Goal: Contribute content: Add original content to the website for others to see

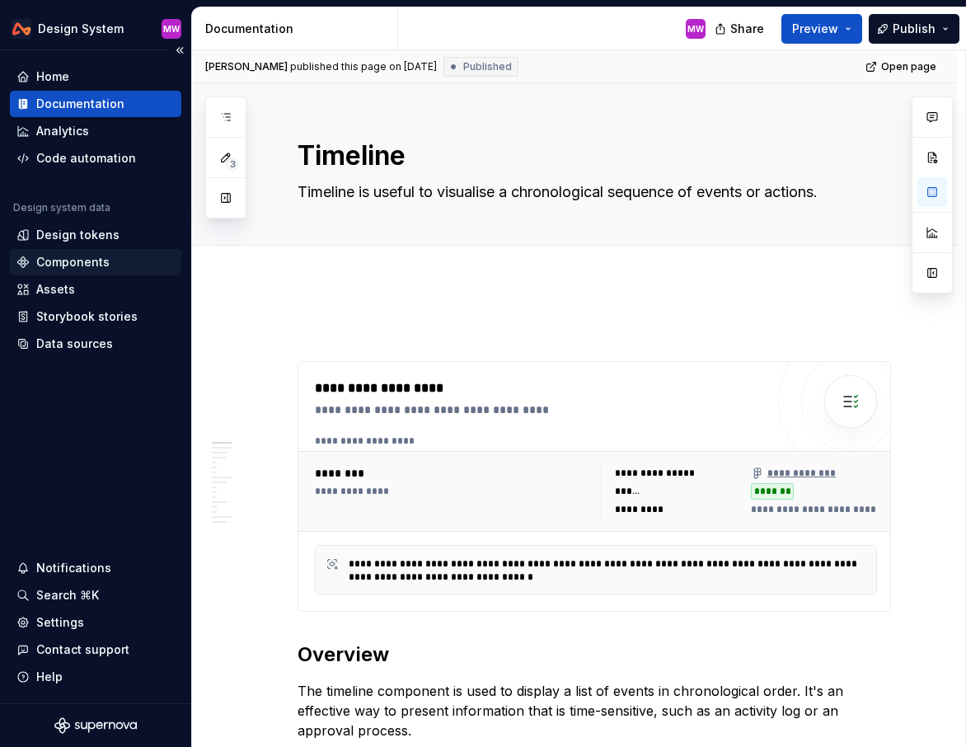
click at [77, 257] on div "Components" at bounding box center [72, 262] width 73 height 16
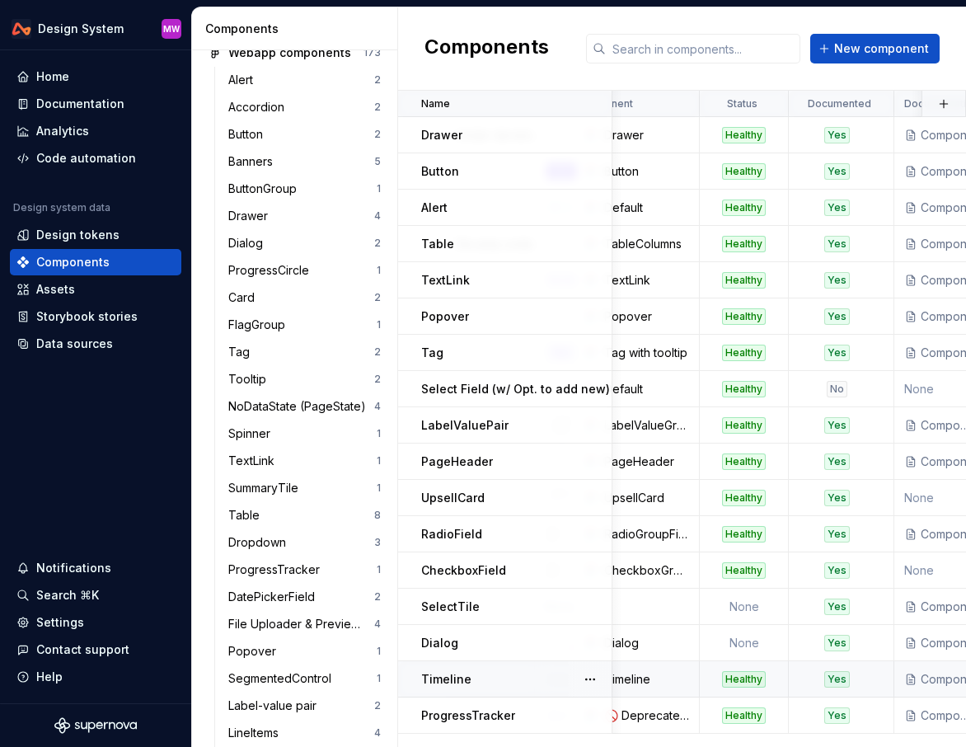
scroll to position [0, 180]
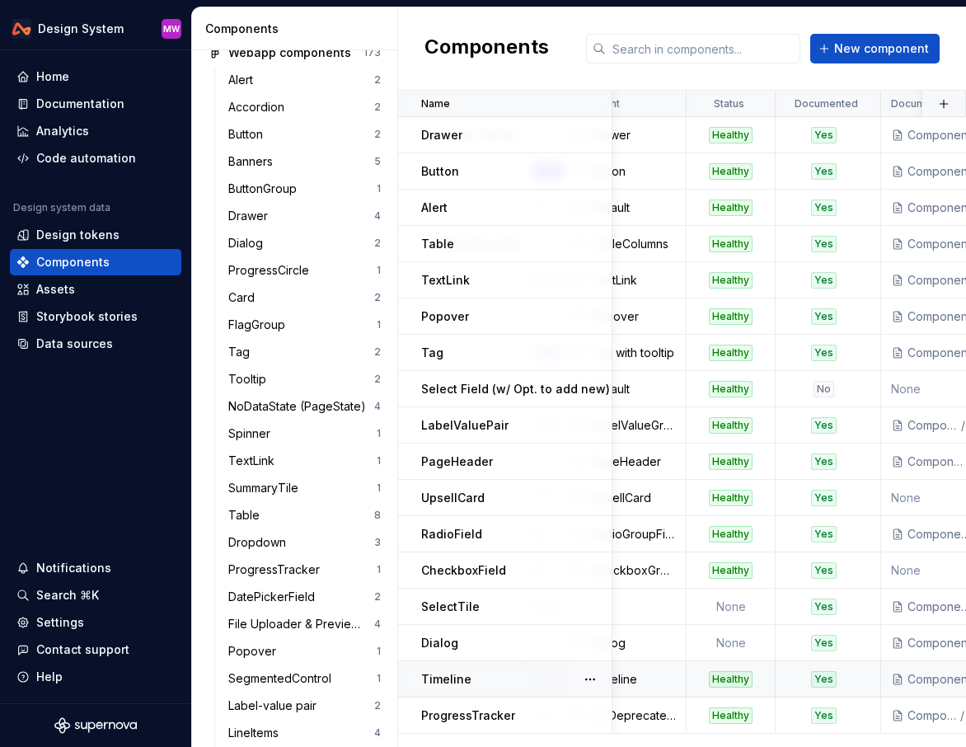
click at [730, 677] on div "Healthy" at bounding box center [731, 679] width 44 height 16
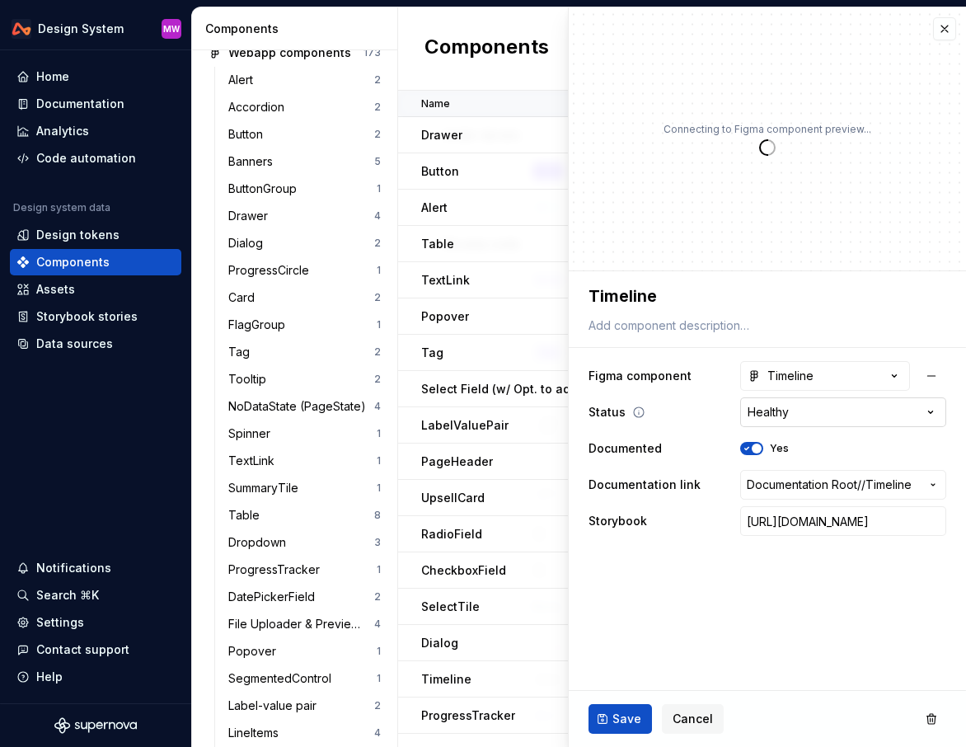
type textarea "*"
click at [924, 414] on html "Design System MW Home Documentation Analytics Code automation Design system dat…" at bounding box center [483, 373] width 966 height 747
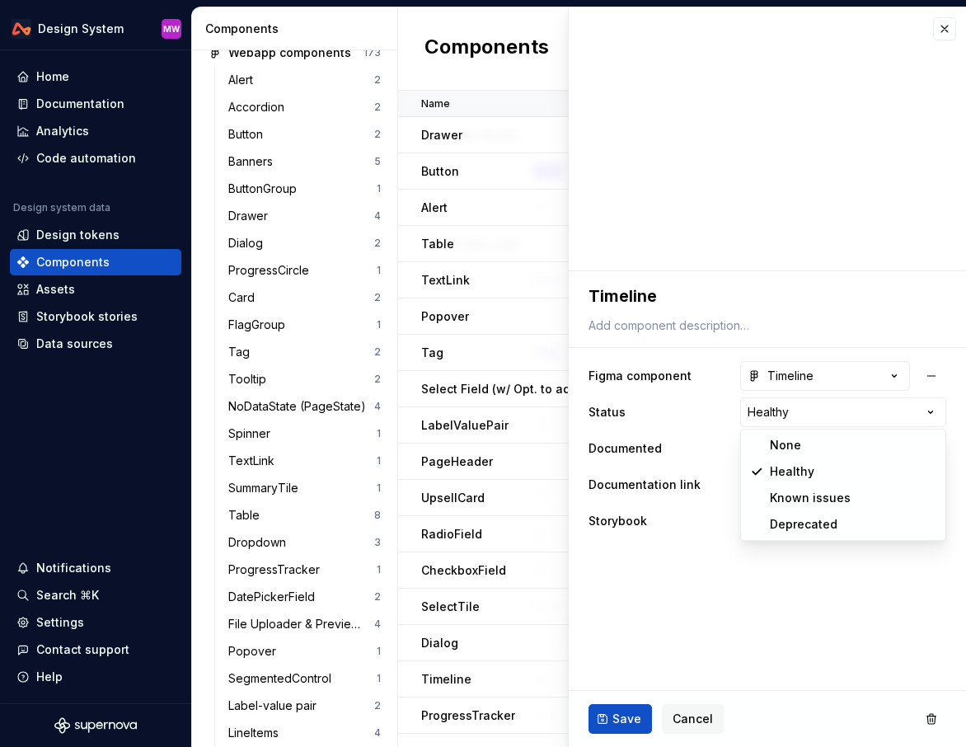
select select "**********"
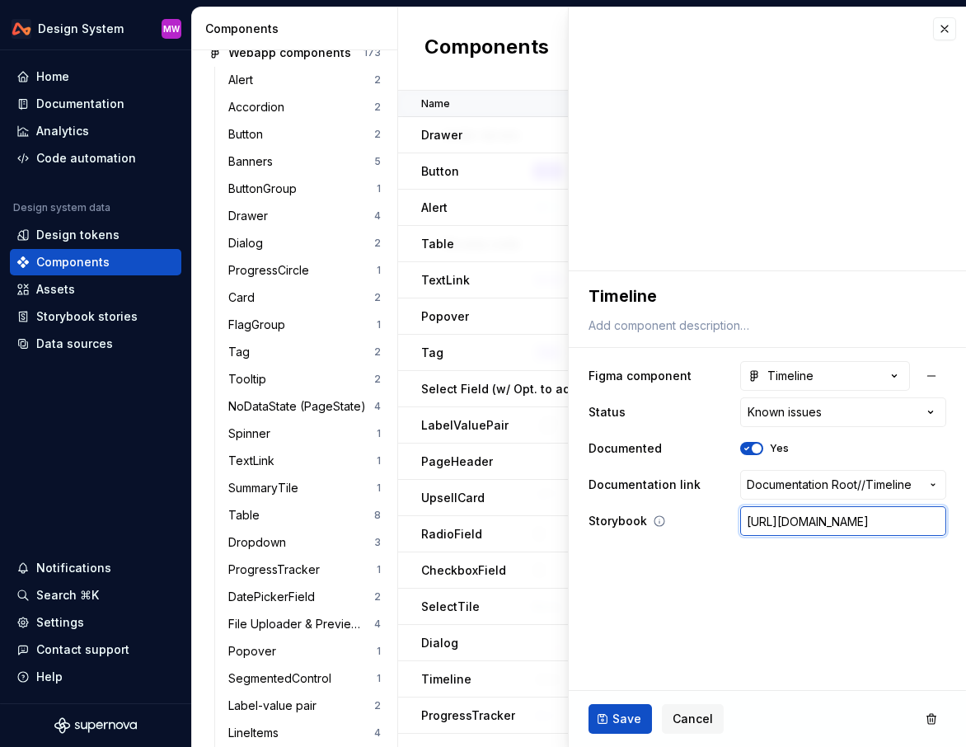
click at [819, 530] on input "[URL][DOMAIN_NAME]" at bounding box center [843, 521] width 206 height 30
paste input "text"
type textarea "*"
type input "[URL][DOMAIN_NAME]"
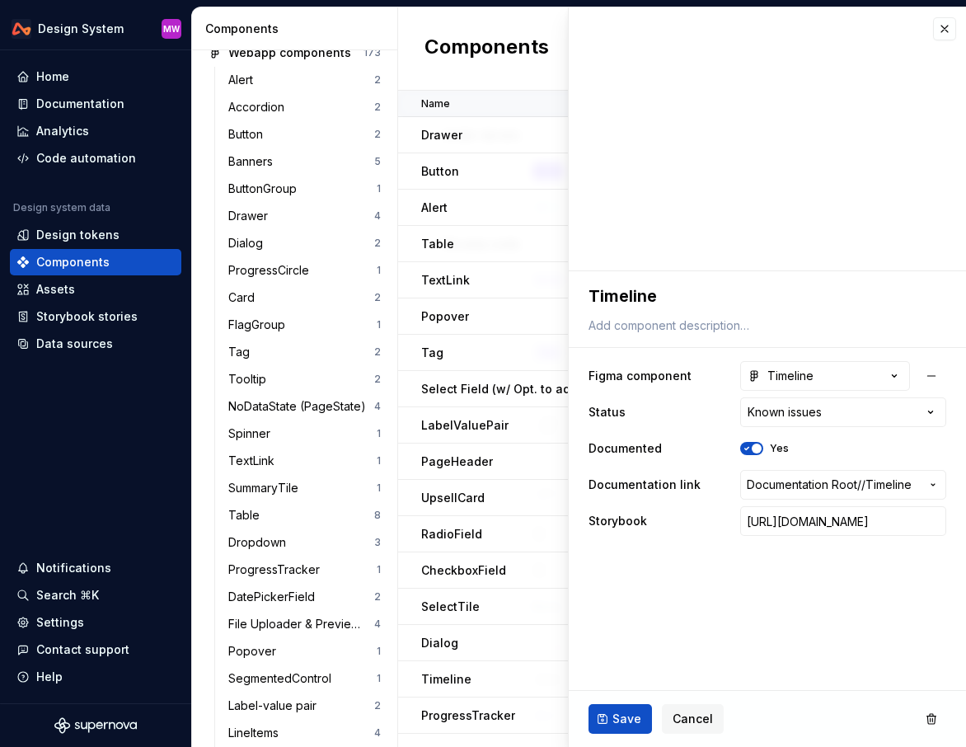
click at [819, 564] on fieldset "**********" at bounding box center [767, 509] width 397 height 476
click at [631, 714] on span "Save" at bounding box center [627, 719] width 29 height 16
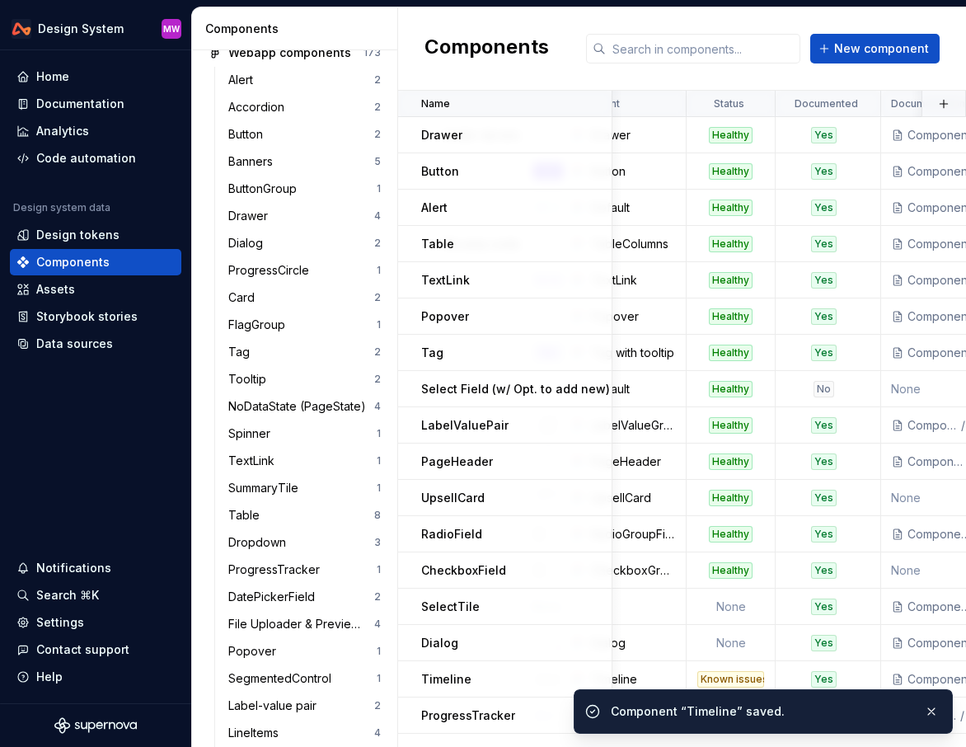
click at [944, 717] on div "Component “Timeline” saved." at bounding box center [763, 711] width 379 height 45
click at [933, 713] on button "button" at bounding box center [931, 711] width 21 height 23
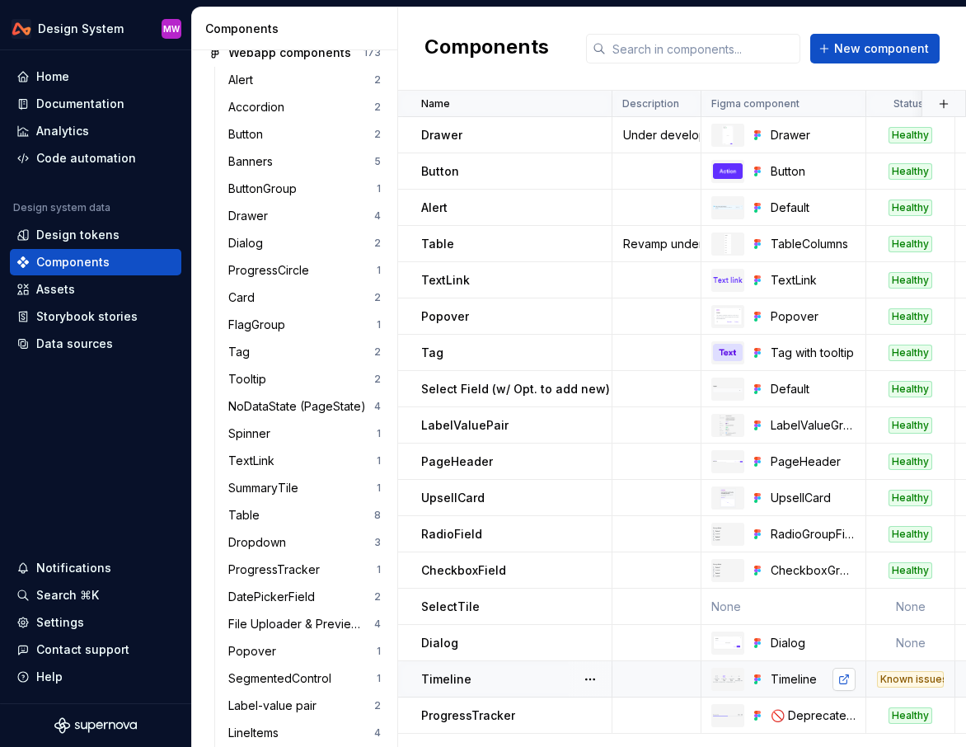
click at [849, 677] on link at bounding box center [844, 679] width 23 height 23
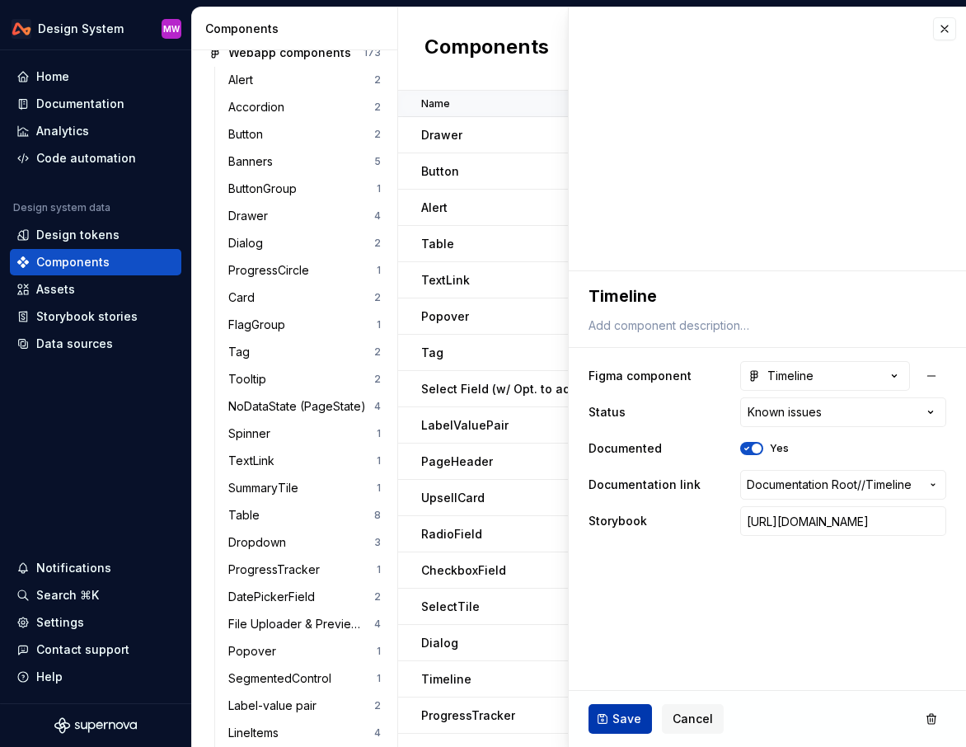
click at [634, 713] on span "Save" at bounding box center [627, 719] width 29 height 16
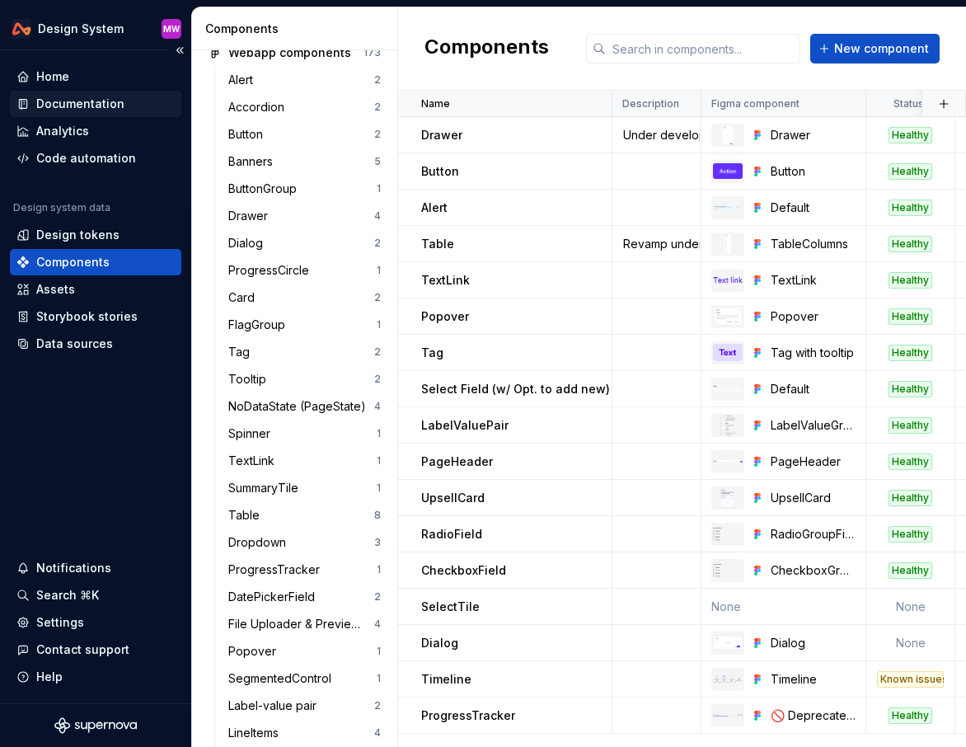
click at [88, 101] on div "Documentation" at bounding box center [80, 104] width 88 height 16
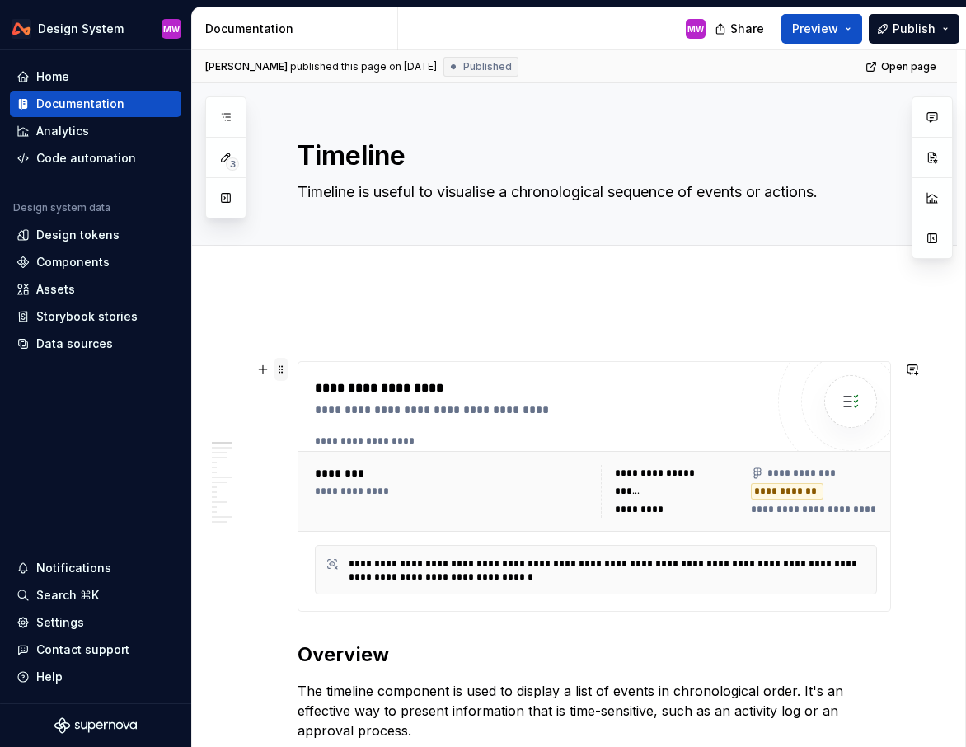
click at [281, 368] on span at bounding box center [281, 369] width 13 height 23
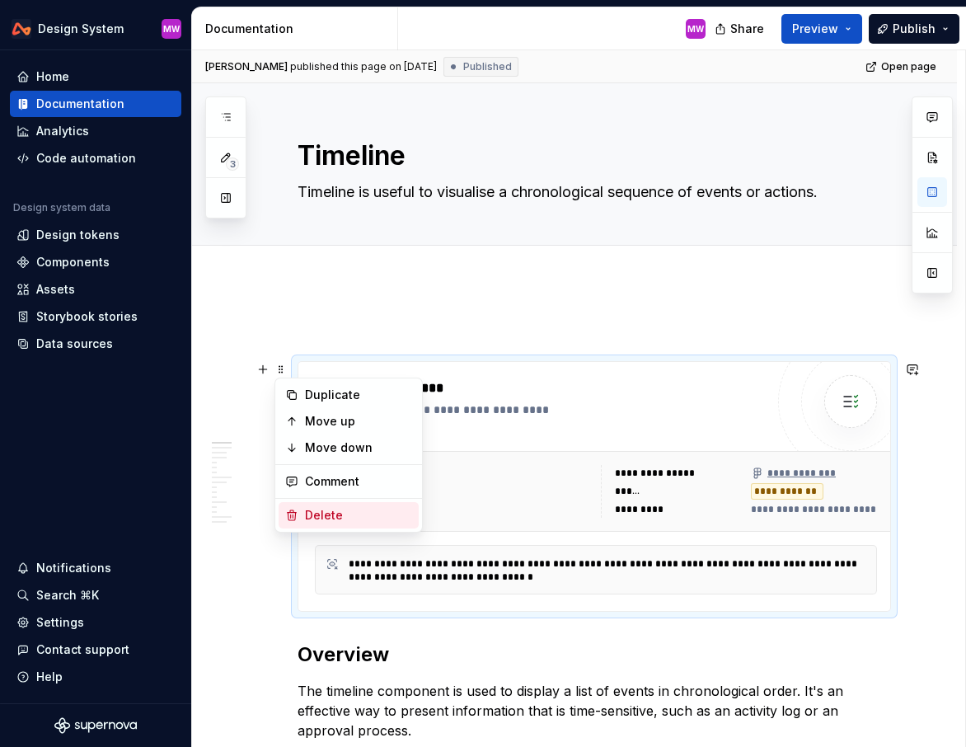
click at [345, 512] on div "Delete" at bounding box center [358, 515] width 107 height 16
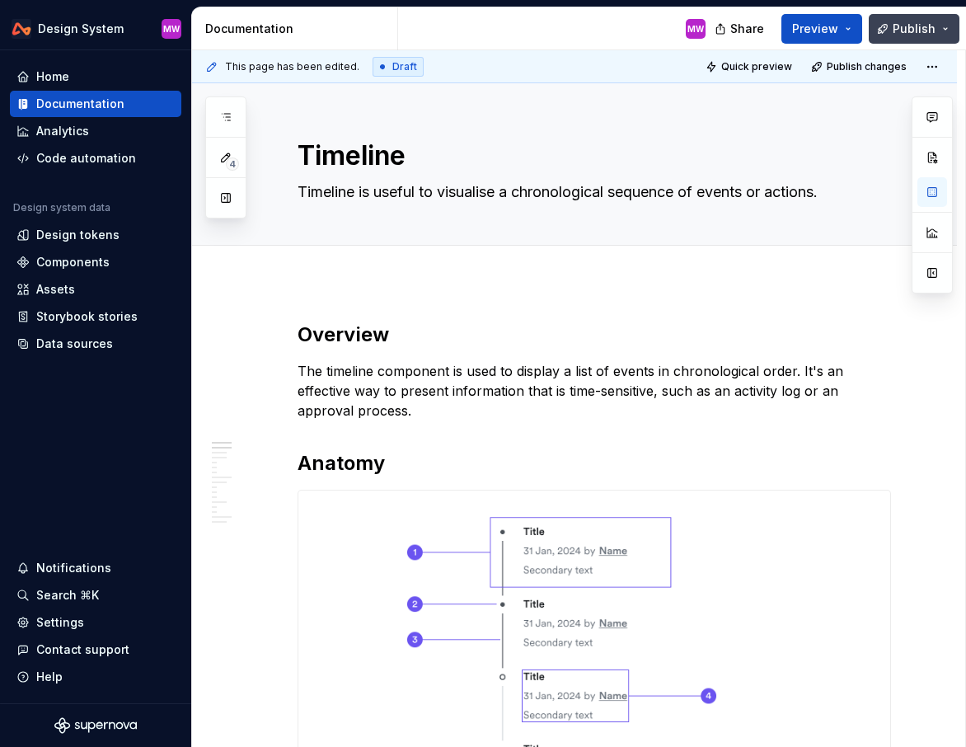
click at [948, 26] on button "Publish" at bounding box center [914, 29] width 91 height 30
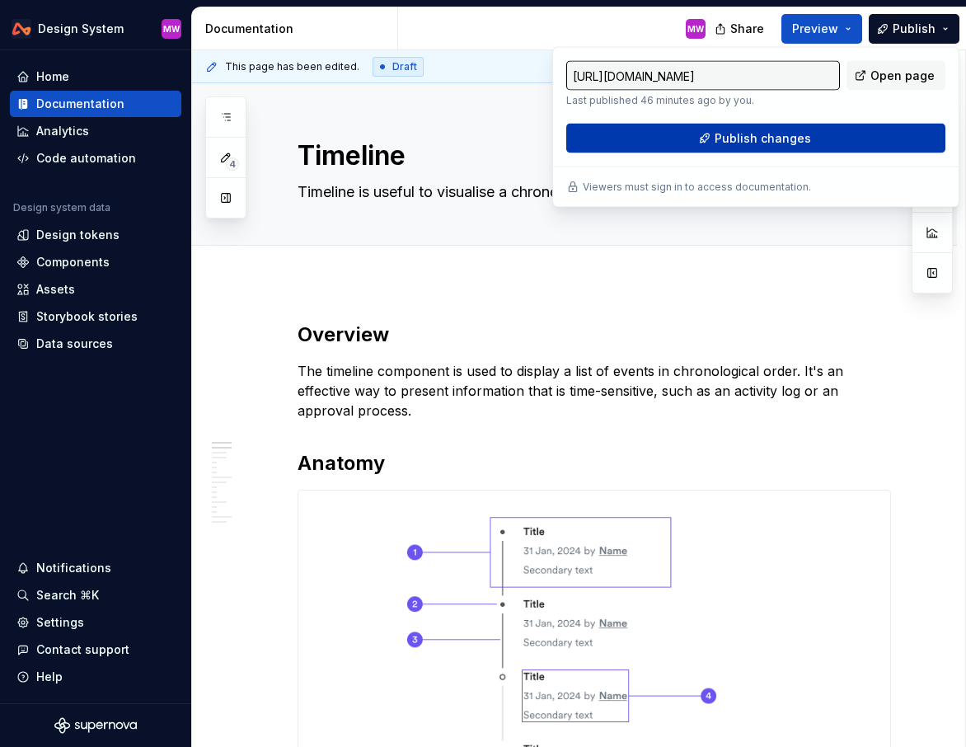
click at [814, 134] on button "Publish changes" at bounding box center [755, 139] width 379 height 30
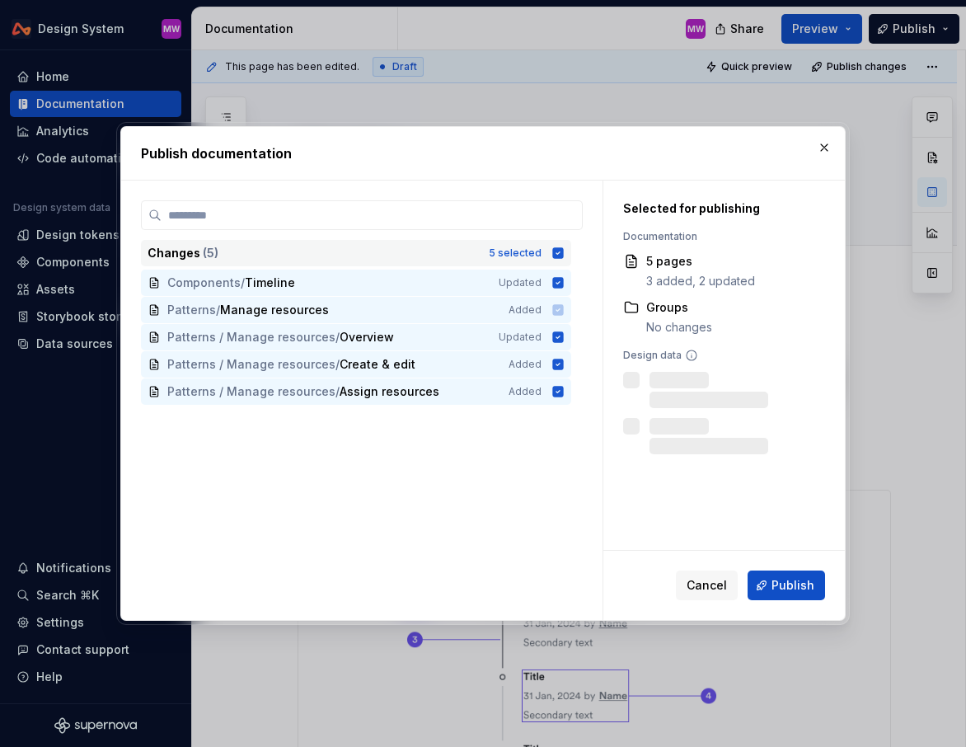
click at [558, 256] on div "Changes ( 5 ) 5 selected" at bounding box center [356, 253] width 430 height 26
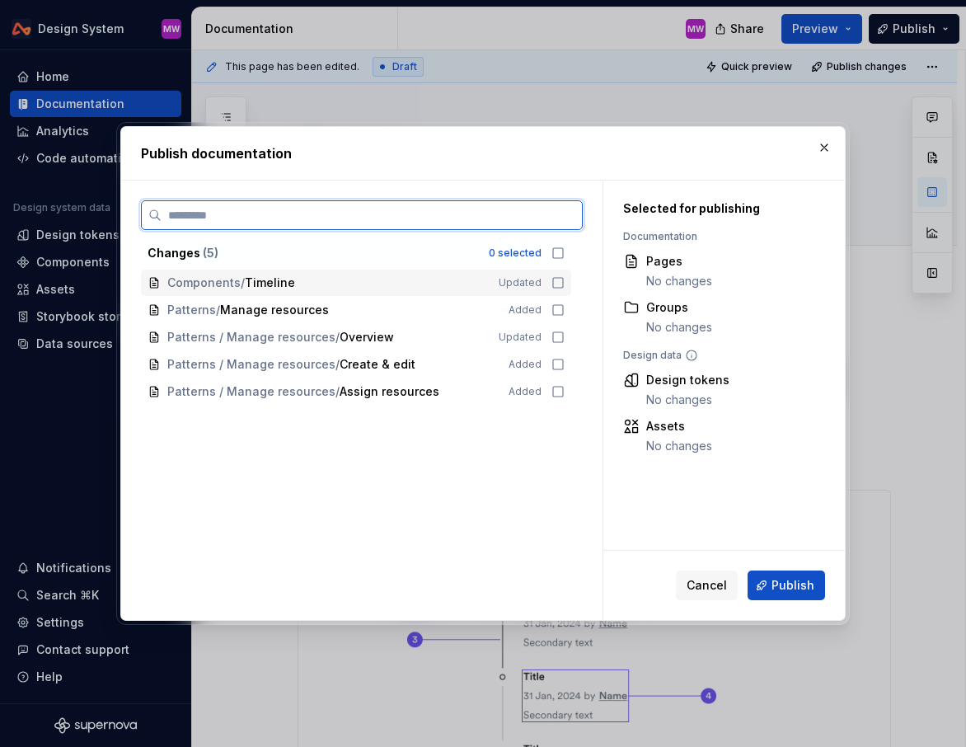
click at [565, 282] on icon at bounding box center [558, 282] width 13 height 13
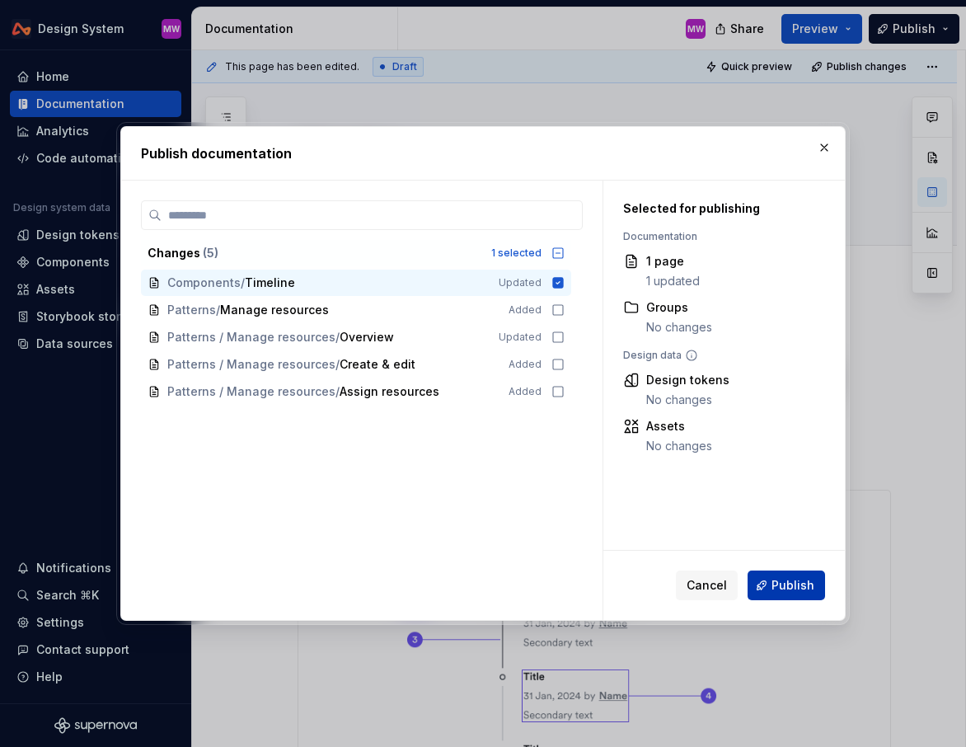
click at [782, 590] on span "Publish" at bounding box center [793, 585] width 43 height 16
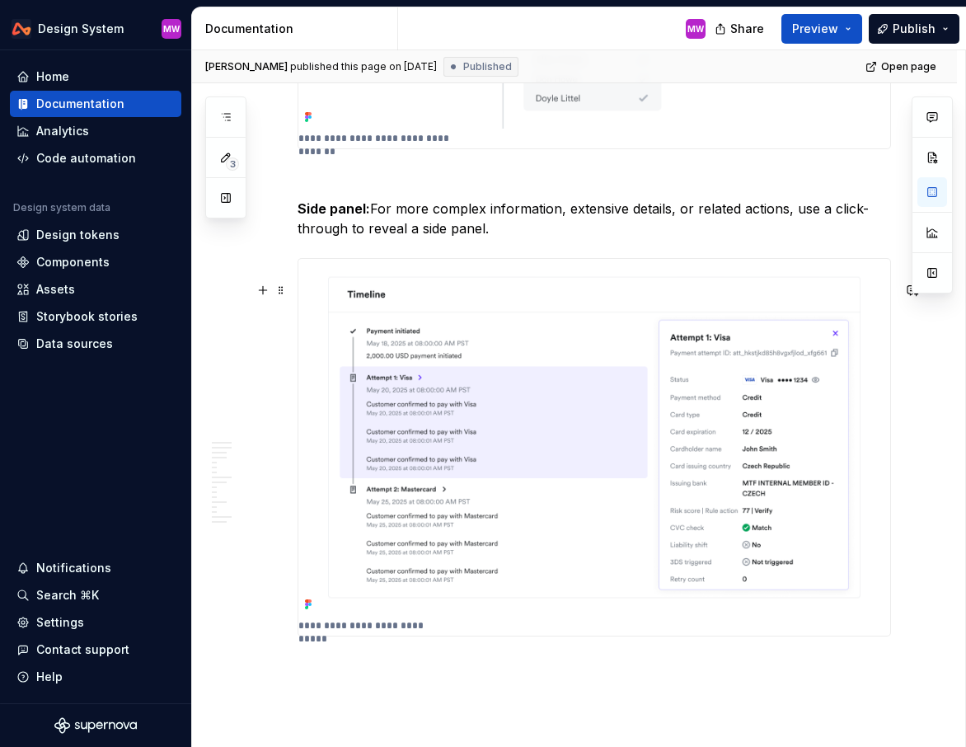
scroll to position [6784, 0]
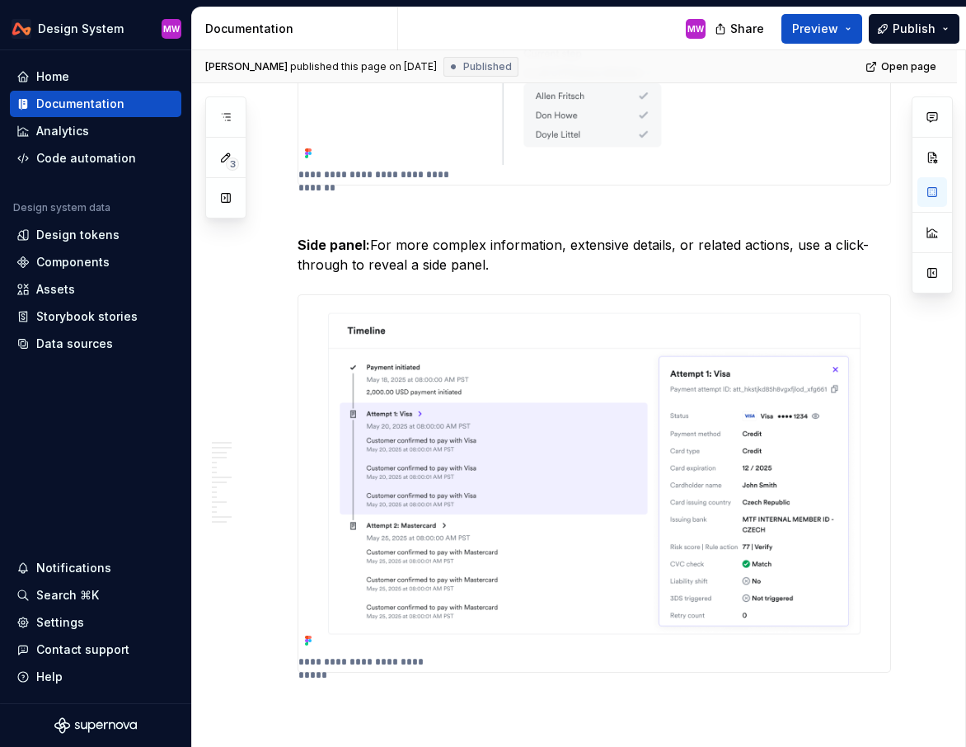
type textarea "*"
